Goal: Transaction & Acquisition: Subscribe to service/newsletter

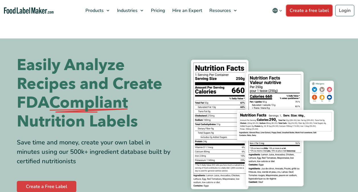
click at [308, 12] on link "Create a free label" at bounding box center [309, 10] width 46 height 11
